Goal: Task Accomplishment & Management: Manage account settings

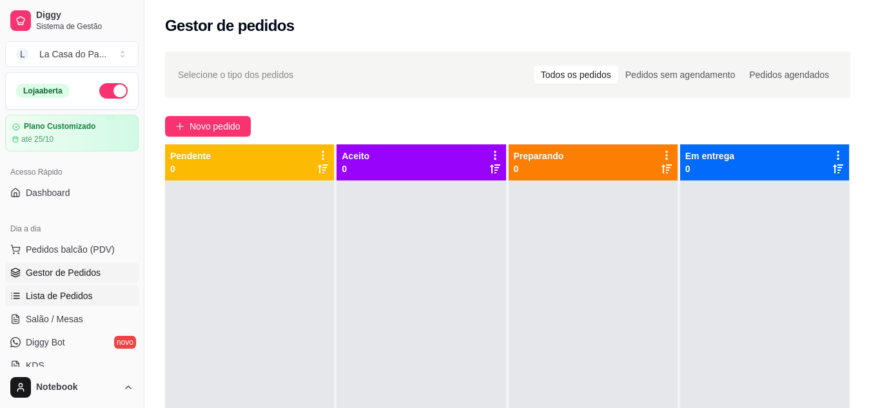
click at [57, 293] on span "Lista de Pedidos" at bounding box center [59, 295] width 67 height 13
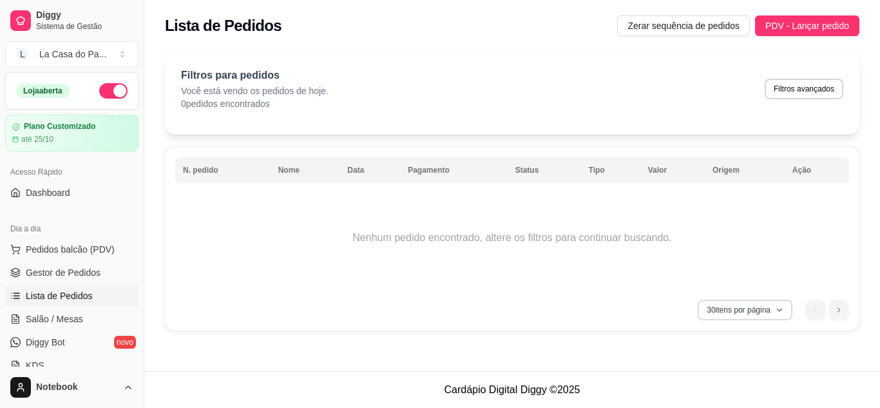
click at [754, 309] on button "30 itens por página" at bounding box center [745, 310] width 95 height 21
click at [613, 323] on div "N. pedido Nome Data Pagamento Status Tipo Valor Origem Ação Nenhum pedido encon…" at bounding box center [512, 239] width 695 height 184
click at [813, 93] on button "Filtros avançados" at bounding box center [804, 89] width 79 height 21
select select "0"
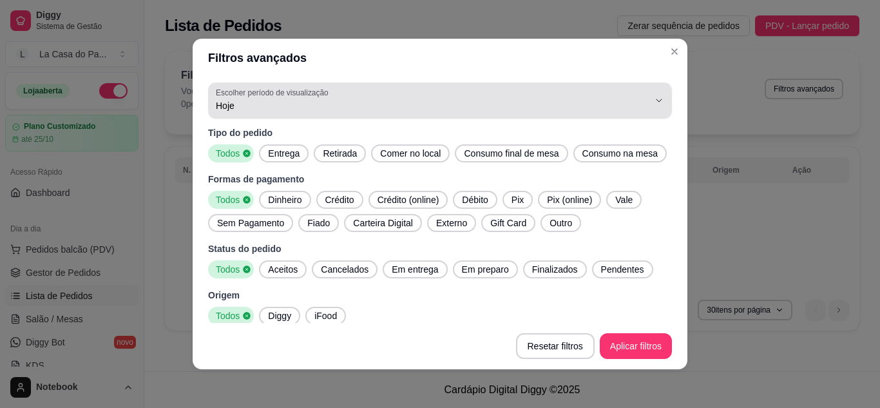
click at [503, 94] on div "Hoje" at bounding box center [432, 101] width 433 height 26
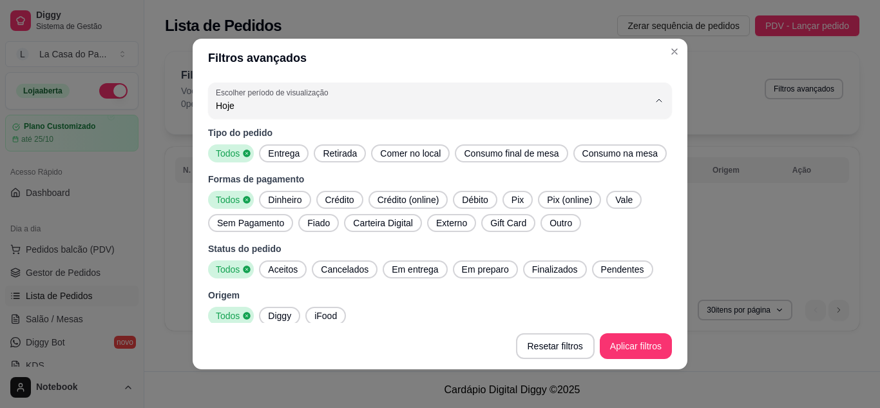
click at [273, 157] on span "Ontem" at bounding box center [424, 157] width 404 height 12
type input "1"
select select "1"
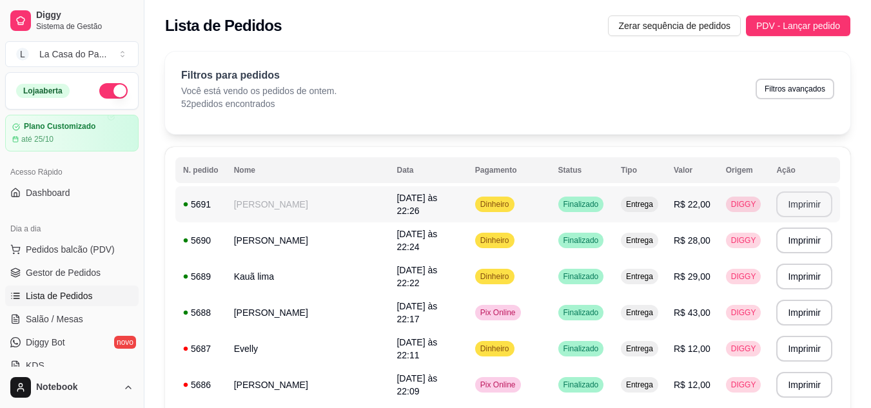
click at [816, 211] on button "Imprimir" at bounding box center [804, 204] width 56 height 26
click at [803, 208] on button "Imprimir" at bounding box center [804, 204] width 56 height 26
click at [791, 200] on button "Imprimir" at bounding box center [804, 204] width 56 height 26
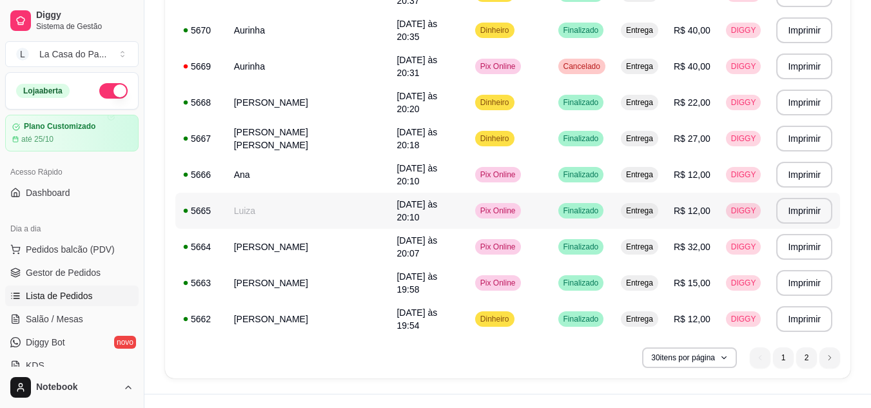
scroll to position [954, 0]
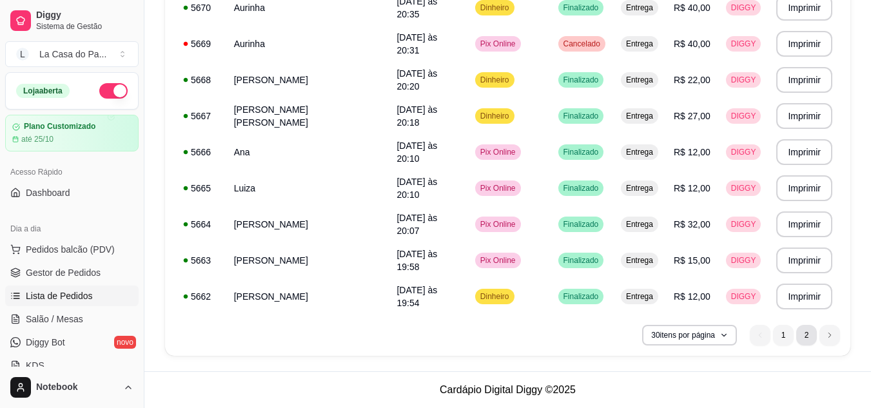
click at [800, 334] on li "2" at bounding box center [806, 335] width 21 height 21
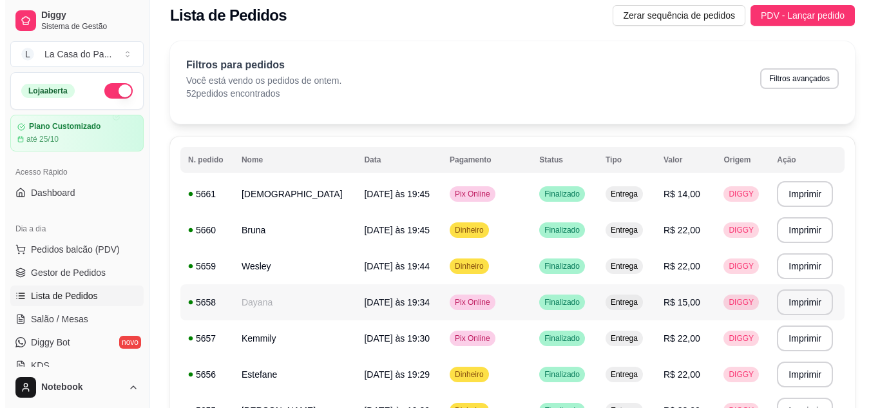
scroll to position [0, 0]
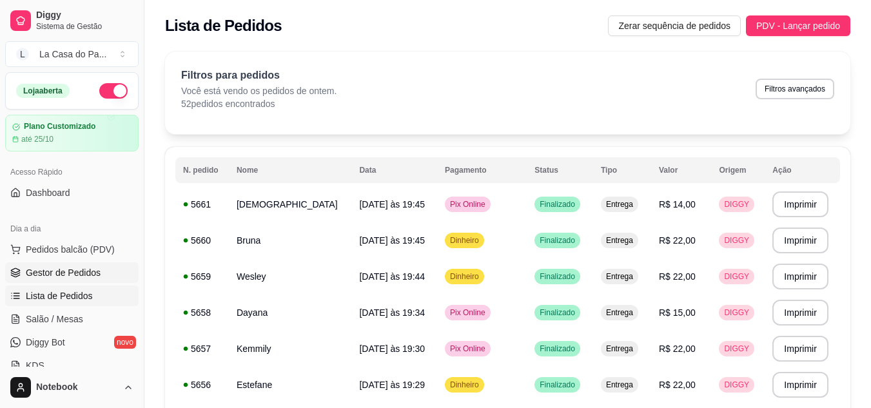
click at [50, 274] on span "Gestor de Pedidos" at bounding box center [63, 272] width 75 height 13
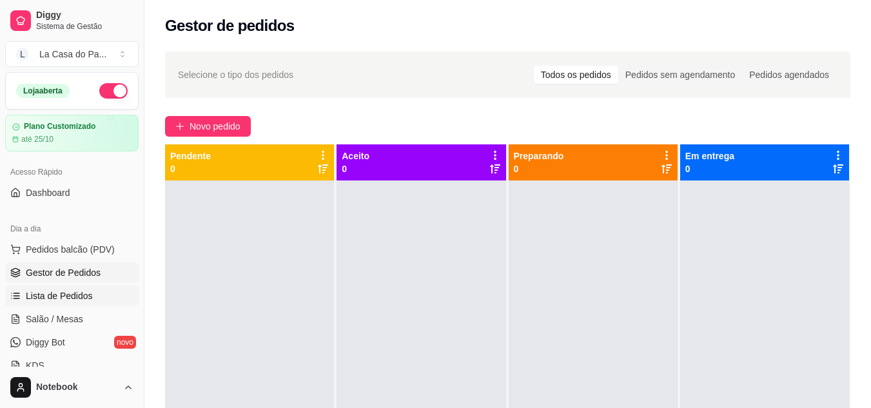
click at [57, 296] on span "Lista de Pedidos" at bounding box center [59, 295] width 67 height 13
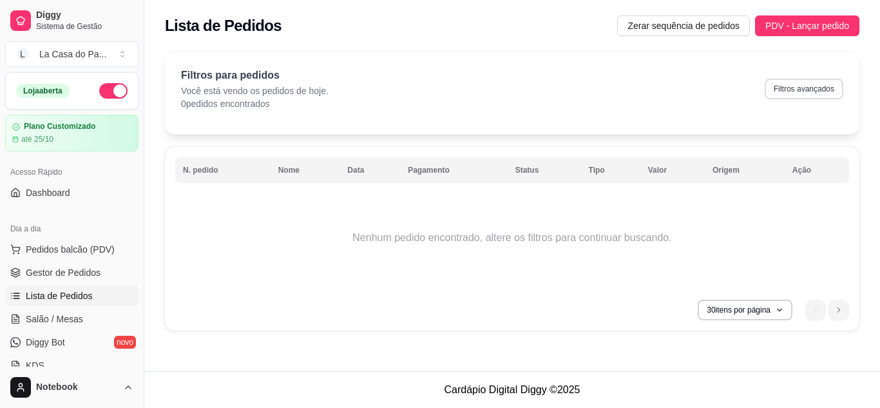
click at [785, 92] on button "Filtros avançados" at bounding box center [804, 89] width 79 height 21
select select "0"
click at [819, 94] on button "Filtros avançados" at bounding box center [804, 89] width 76 height 20
select select "0"
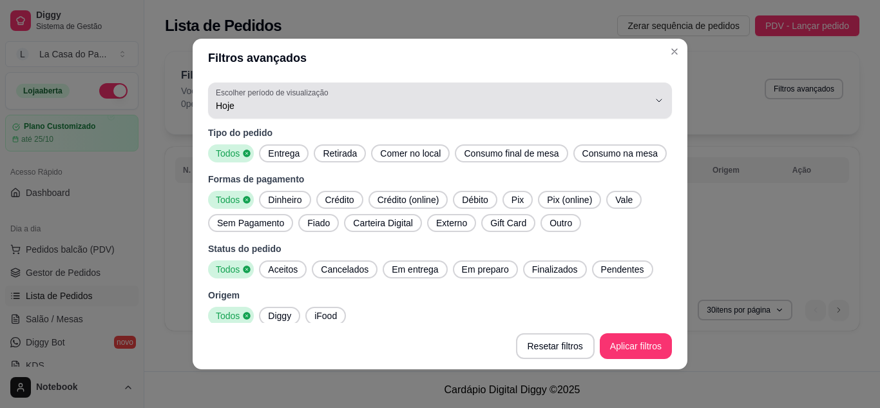
click at [441, 111] on span "Hoje" at bounding box center [432, 105] width 433 height 13
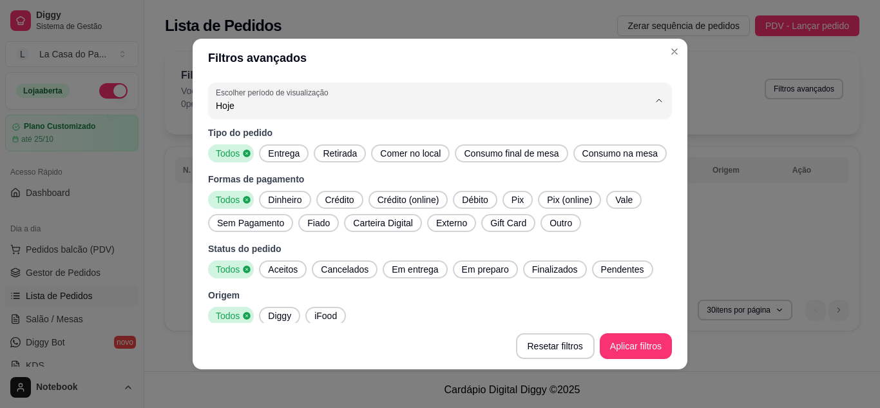
click at [284, 155] on span "Ontem" at bounding box center [424, 157] width 404 height 12
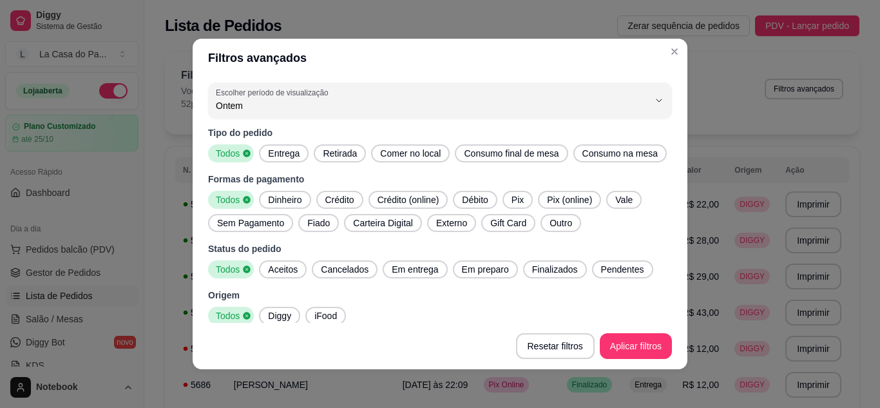
type input "1"
select select "1"
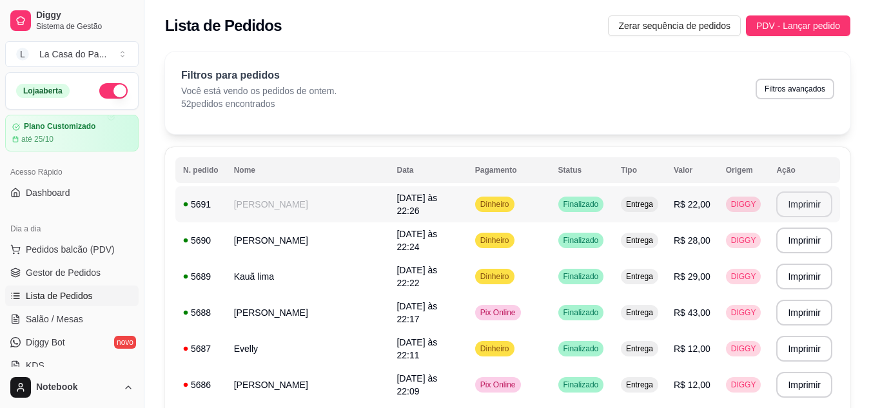
click at [793, 208] on button "Imprimir" at bounding box center [804, 204] width 56 height 26
click at [791, 209] on button "Imprimir" at bounding box center [804, 204] width 56 height 26
click at [788, 208] on button "Imprimir" at bounding box center [804, 204] width 56 height 26
